Goal: Communication & Community: Answer question/provide support

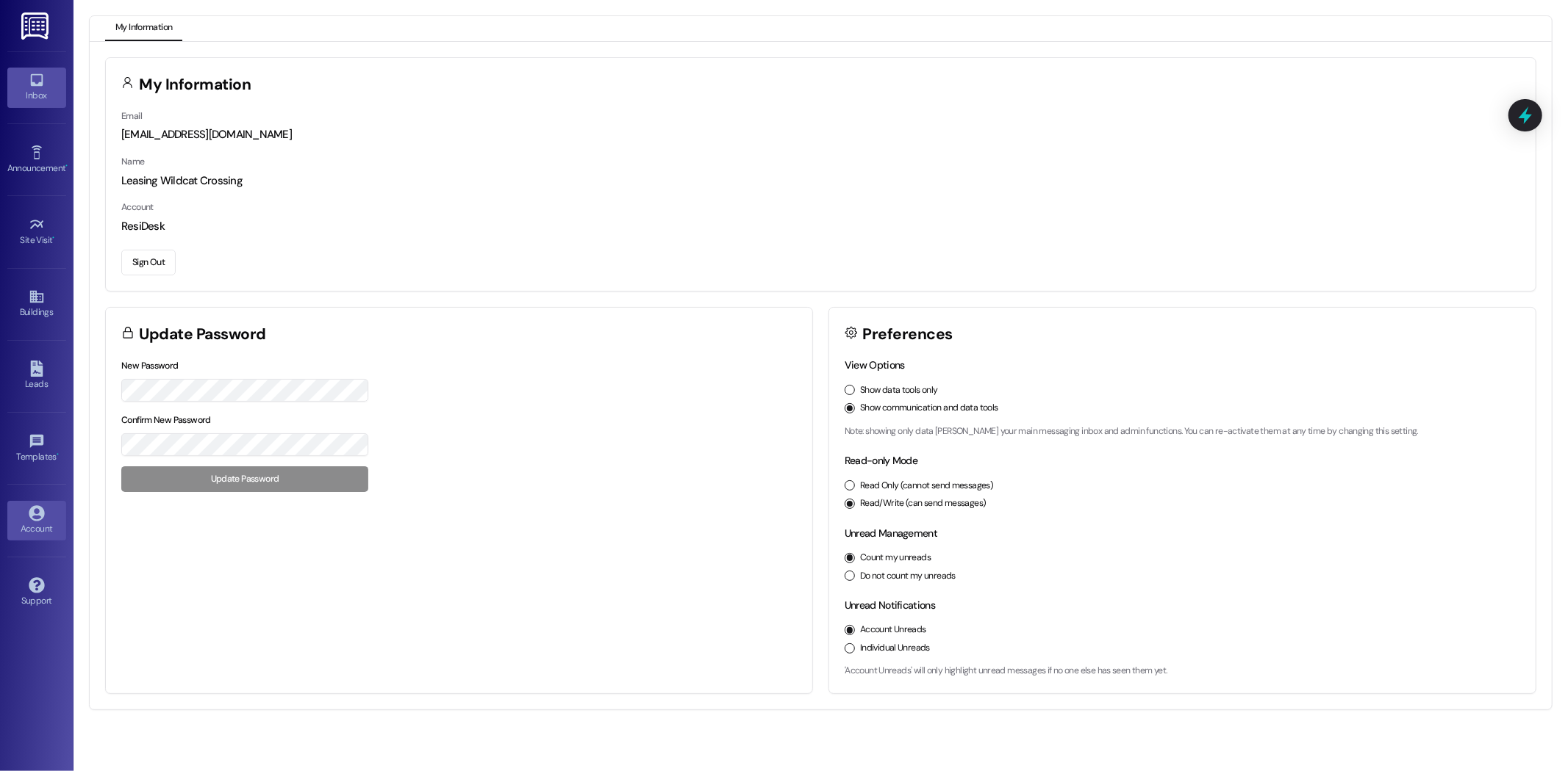
click at [39, 83] on icon at bounding box center [36, 79] width 16 height 16
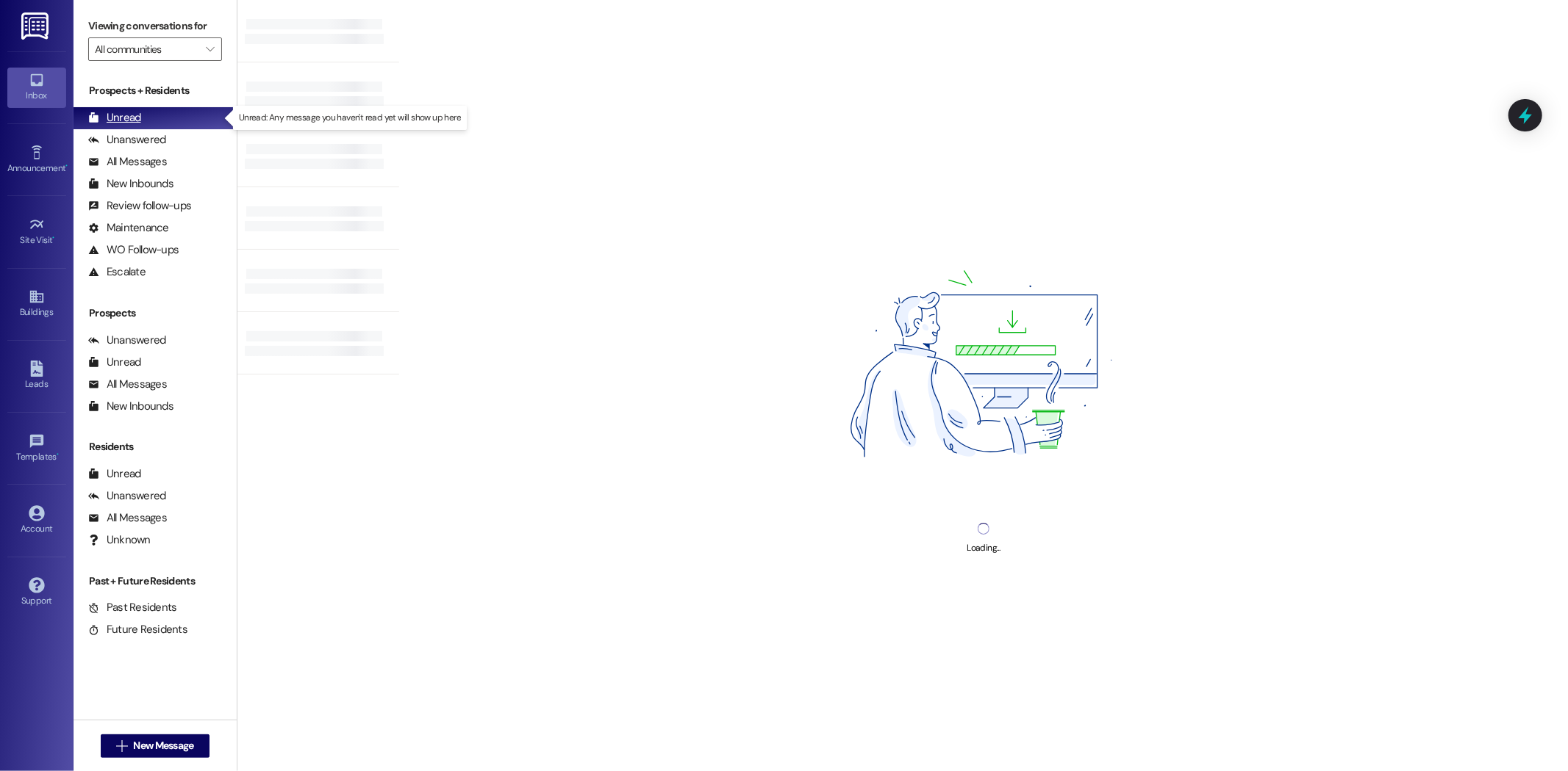
click at [106, 115] on div "Unread" at bounding box center [114, 118] width 53 height 15
click at [141, 115] on div "Unread (0)" at bounding box center [154, 118] width 163 height 22
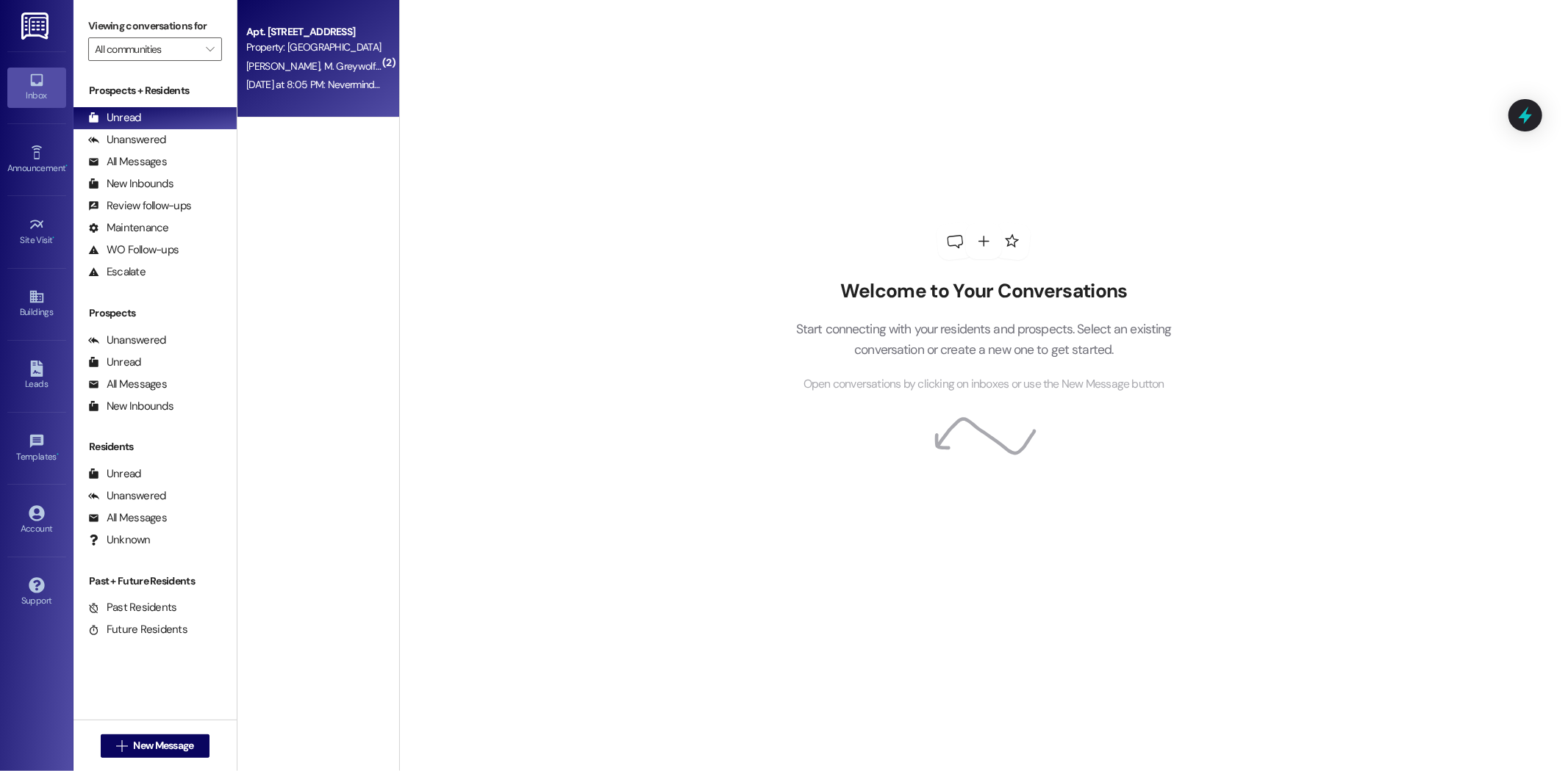
click at [256, 98] on div "Apt. 113, 1 Wildcat Crossing Property: [GEOGRAPHIC_DATA] [PERSON_NAME] [PERSON_…" at bounding box center [318, 59] width 161 height 118
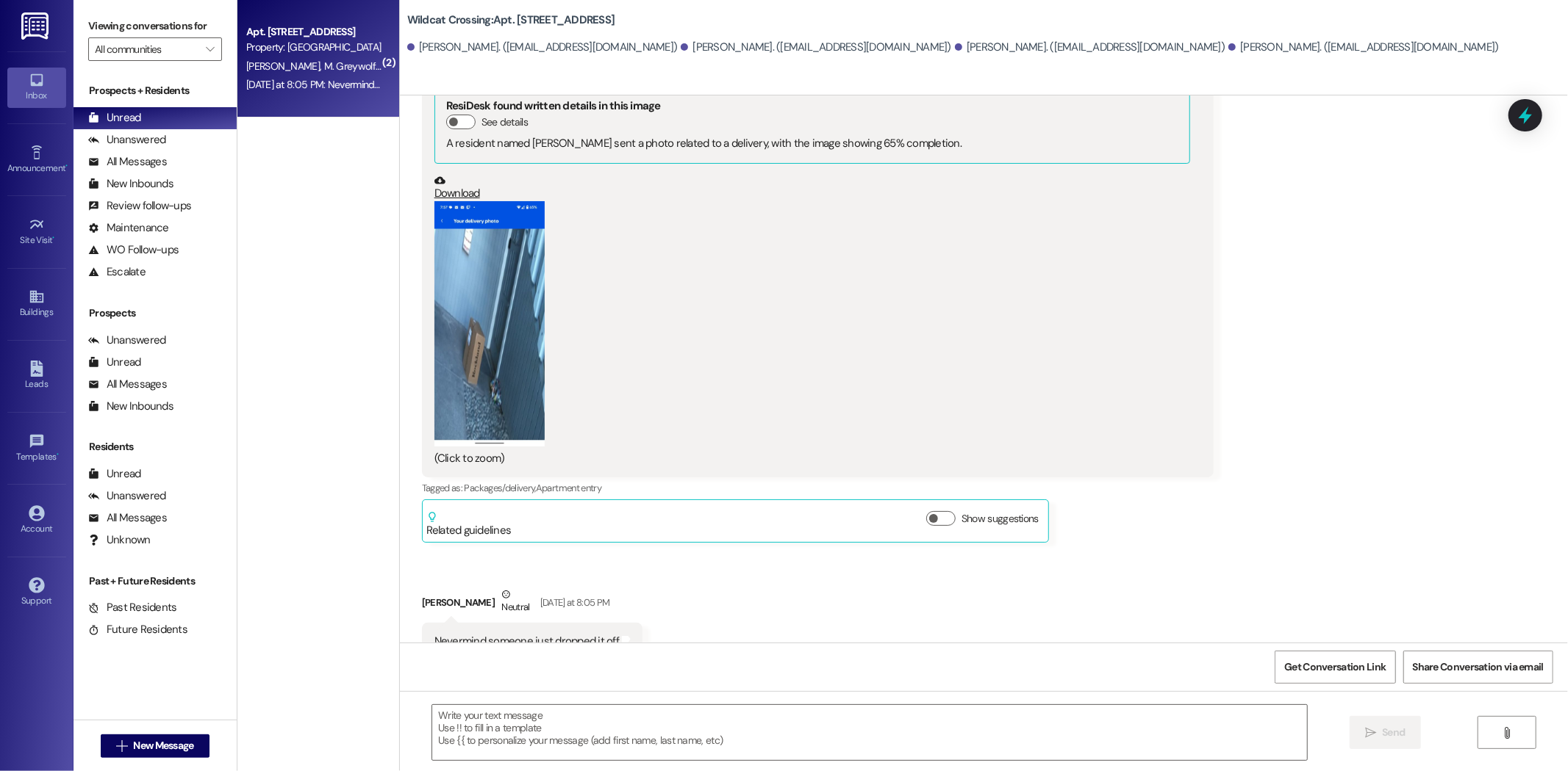
scroll to position [12969, 0]
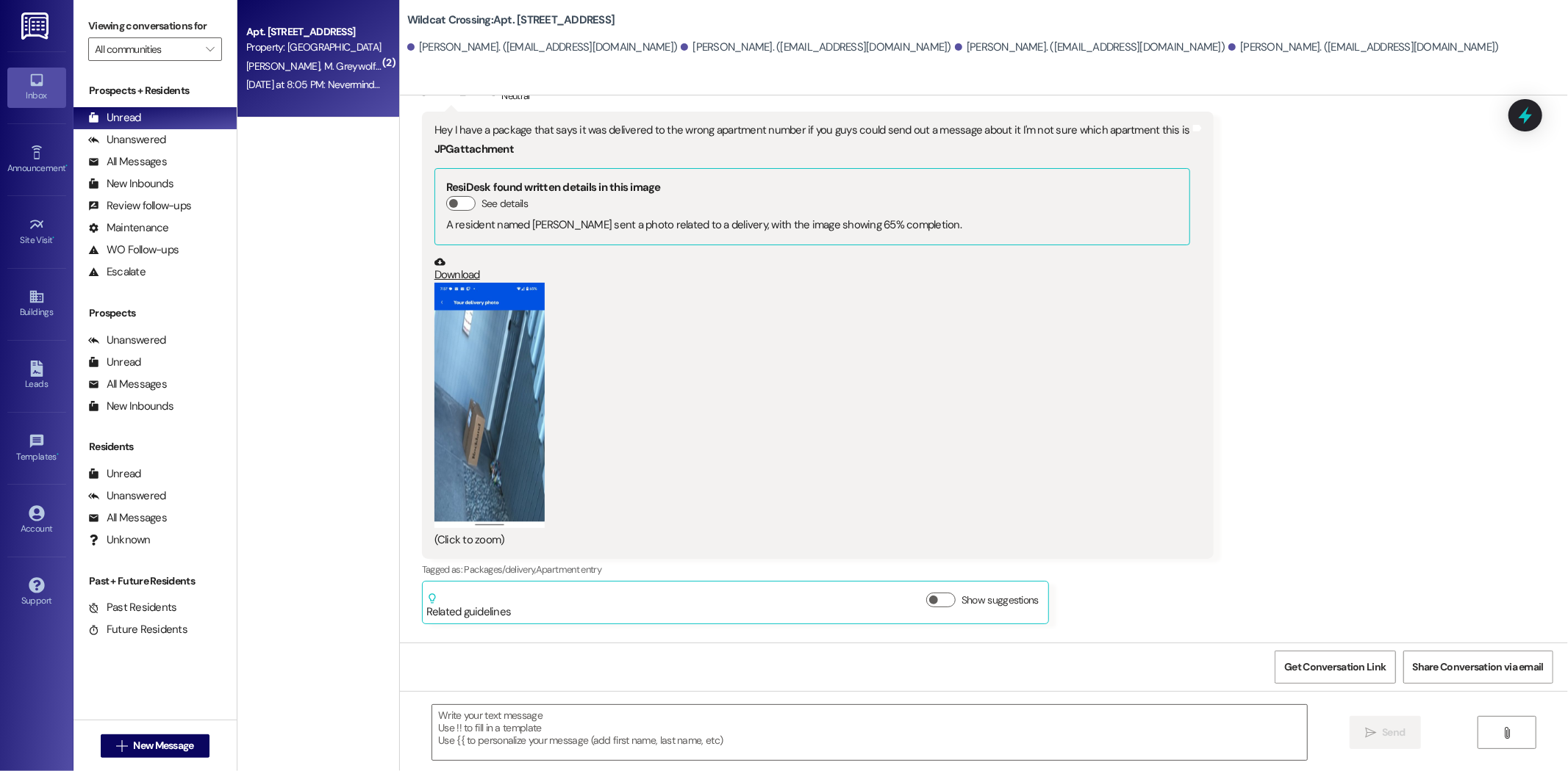
click at [518, 393] on button "Zoom image" at bounding box center [489, 405] width 110 height 245
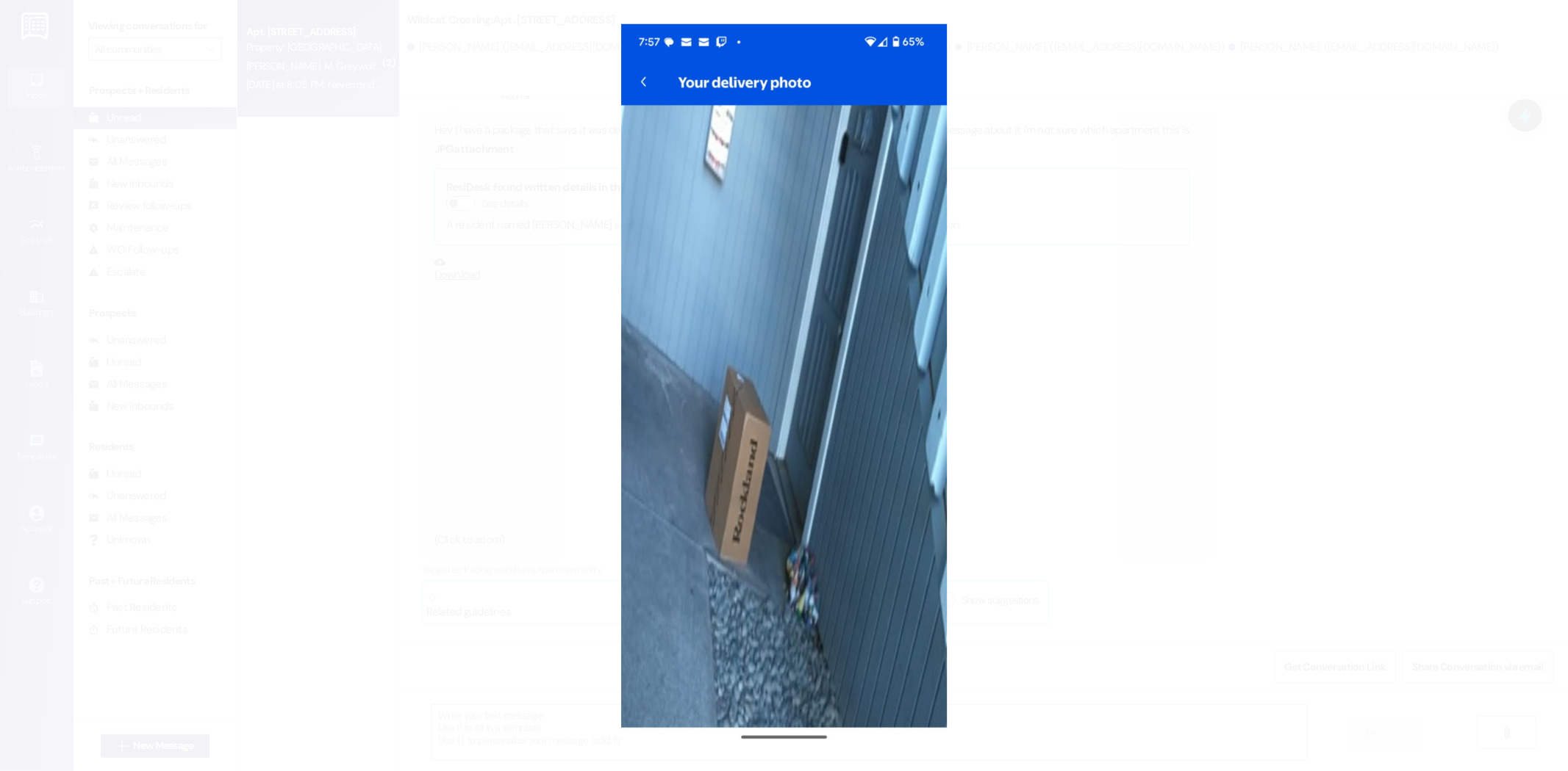
click at [518, 393] on button "Unzoom image" at bounding box center [784, 385] width 1568 height 771
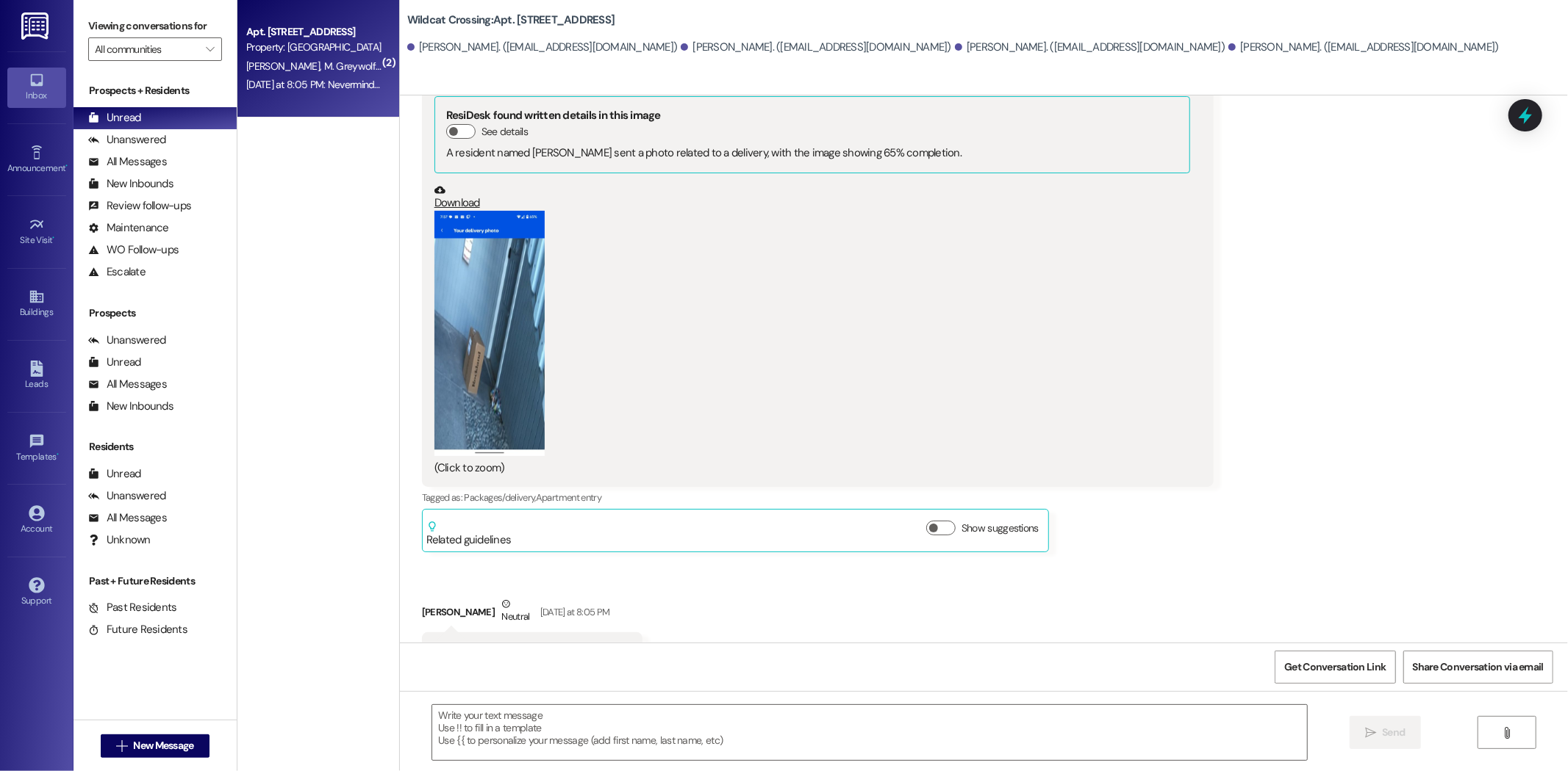
scroll to position [13133, 0]
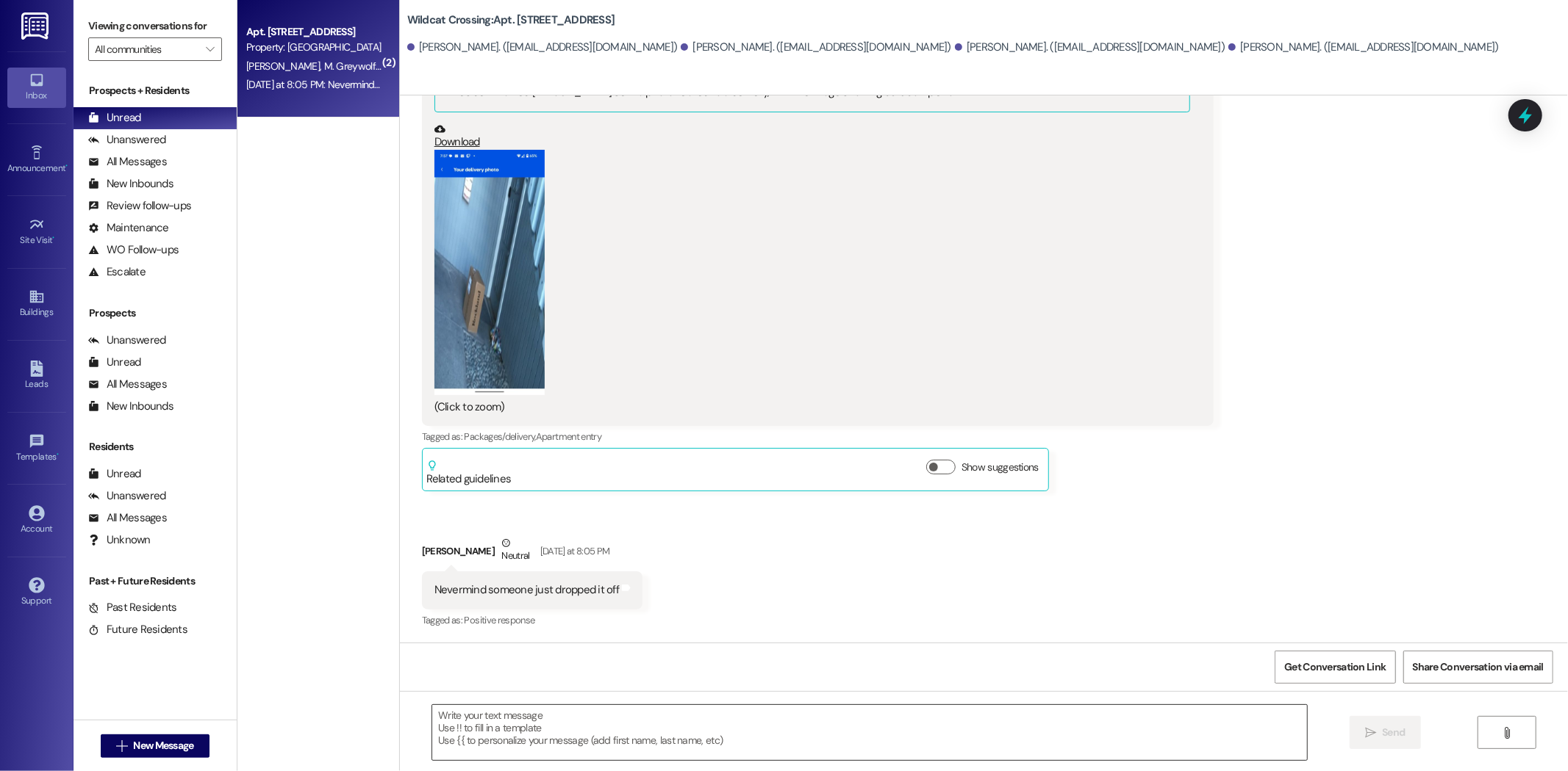
click at [542, 733] on textarea at bounding box center [869, 733] width 875 height 55
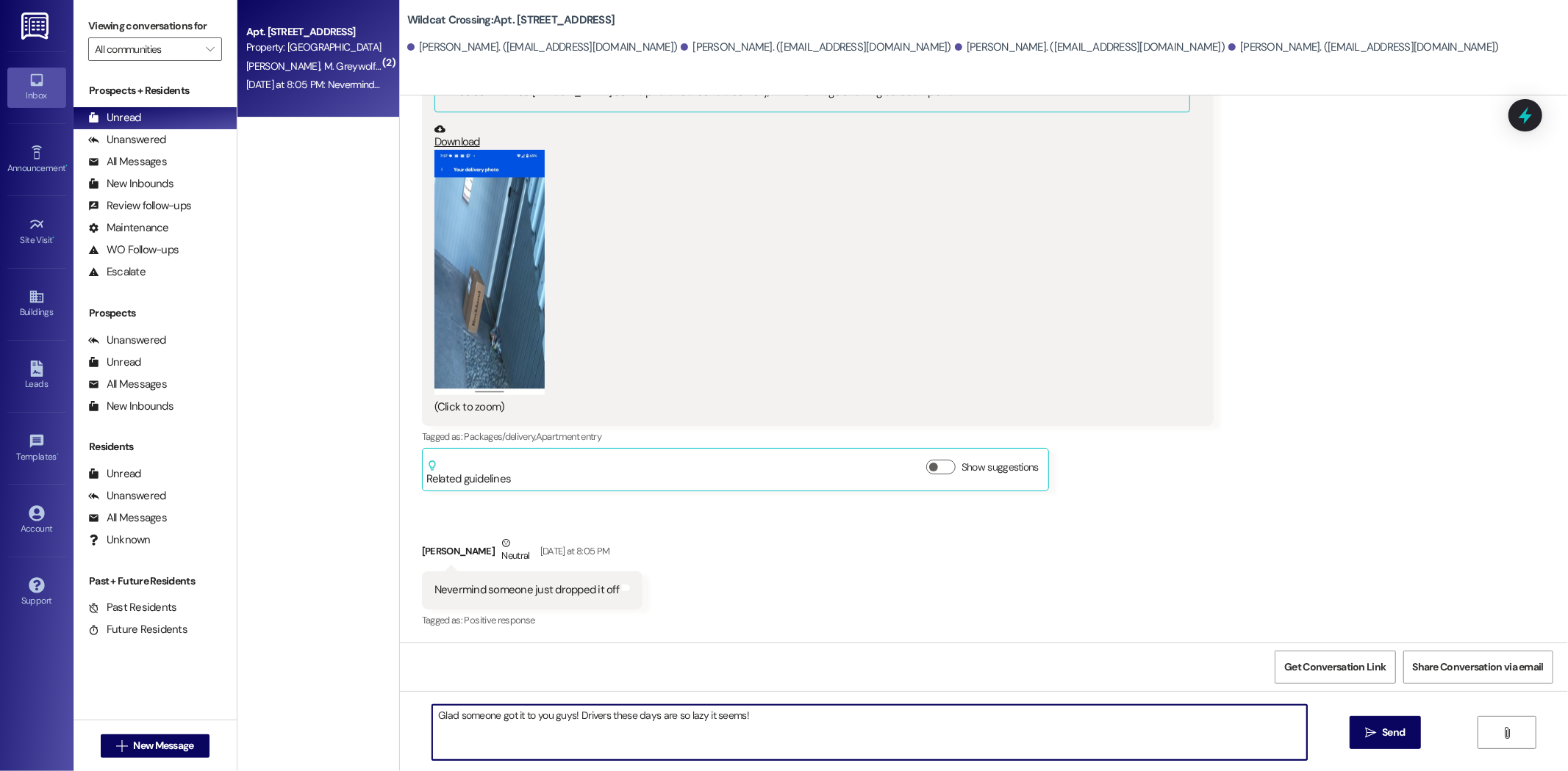
click at [552, 720] on textarea "Glad someone got it to you guys! Drivers these days are so lazy it seems!" at bounding box center [869, 733] width 875 height 55
click at [746, 721] on textarea "Glad someone got it to you! Drivers these days are so lazy it seems!" at bounding box center [869, 733] width 875 height 55
type textarea "Glad someone got it to you! Drivers these days are so lazy it seems..."
click at [1369, 735] on icon "" at bounding box center [1370, 733] width 11 height 11
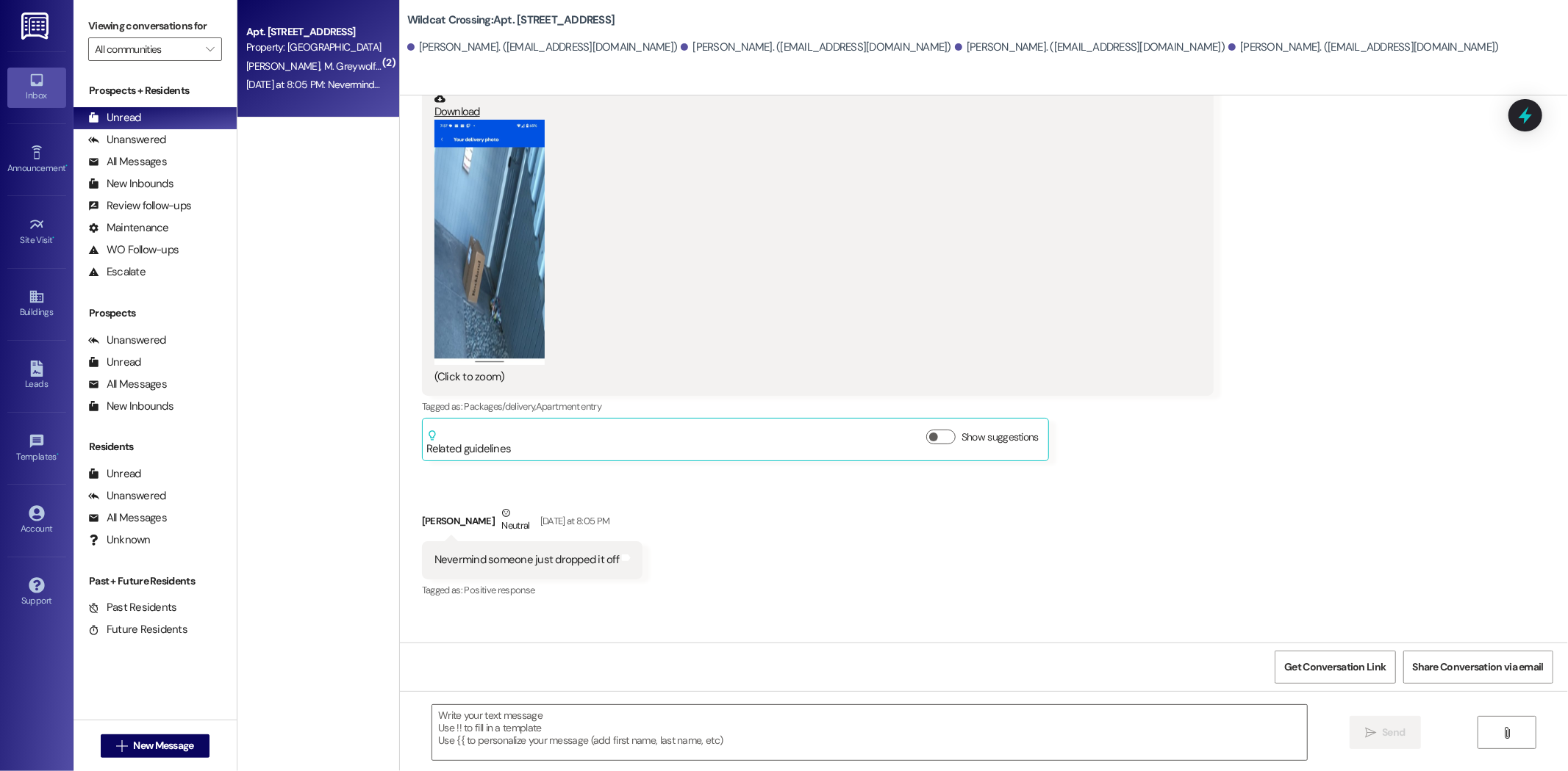
scroll to position [13132, 0]
